Goal: Task Accomplishment & Management: Manage account settings

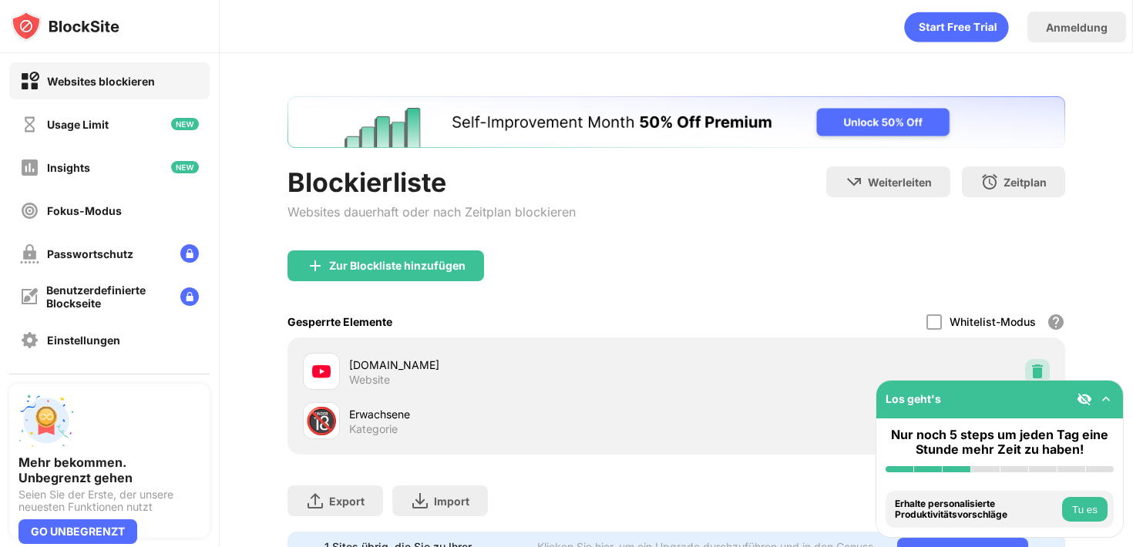
click at [1036, 364] on img at bounding box center [1037, 371] width 15 height 15
